Goal: Task Accomplishment & Management: Manage account settings

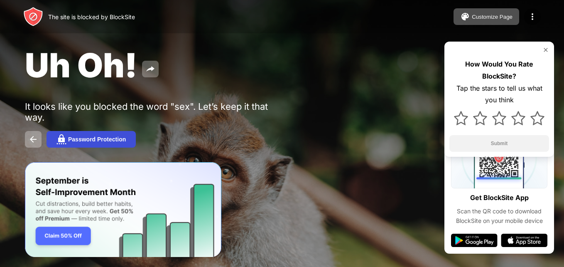
click at [76, 139] on div "Password Protection" at bounding box center [97, 139] width 58 height 7
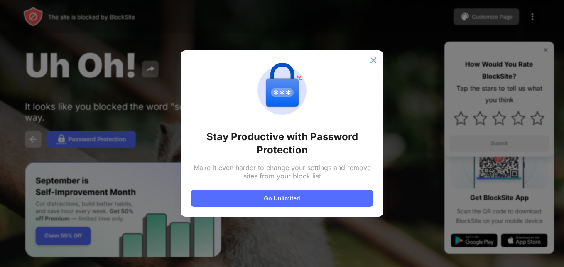
click at [373, 57] on img at bounding box center [373, 60] width 8 height 8
